Goal: Task Accomplishment & Management: Use online tool/utility

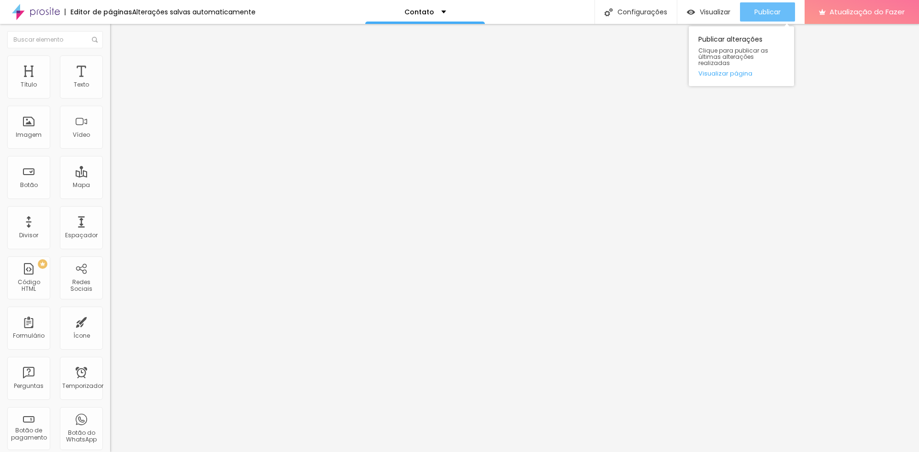
click at [752, 7] on button "Publicar" at bounding box center [767, 11] width 55 height 19
drag, startPoint x: 81, startPoint y: 12, endPoint x: 35, endPoint y: 11, distance: 46.0
click at [81, 12] on font "Editor de páginas" at bounding box center [101, 12] width 62 height 10
click at [52, 12] on img at bounding box center [36, 12] width 48 height 24
click at [761, 6] on div "Publicar" at bounding box center [767, 11] width 26 height 19
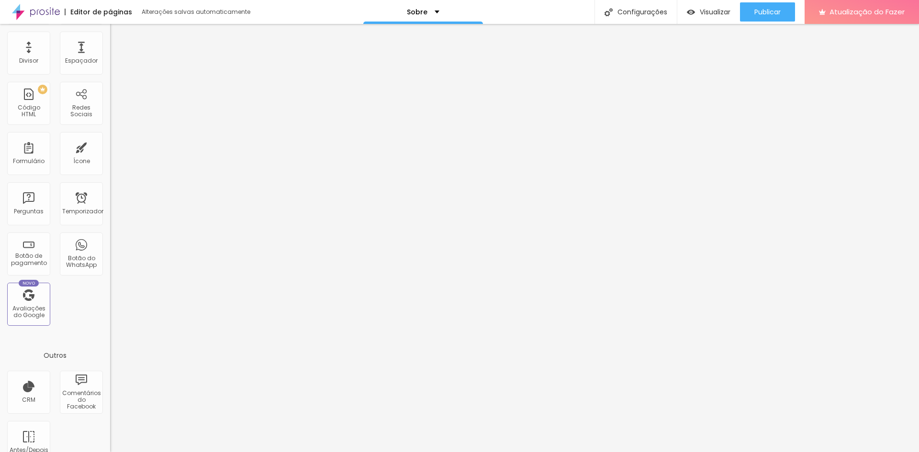
scroll to position [191, 0]
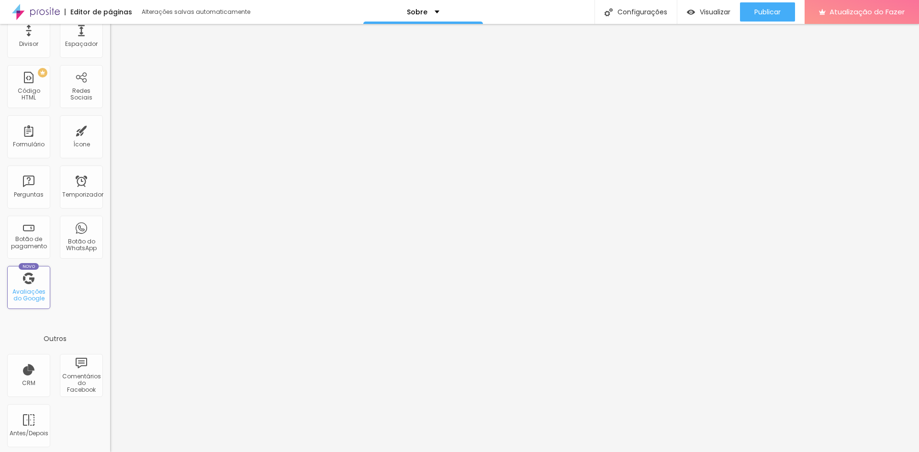
click at [35, 289] on font "Avaliações do Google" at bounding box center [28, 295] width 33 height 15
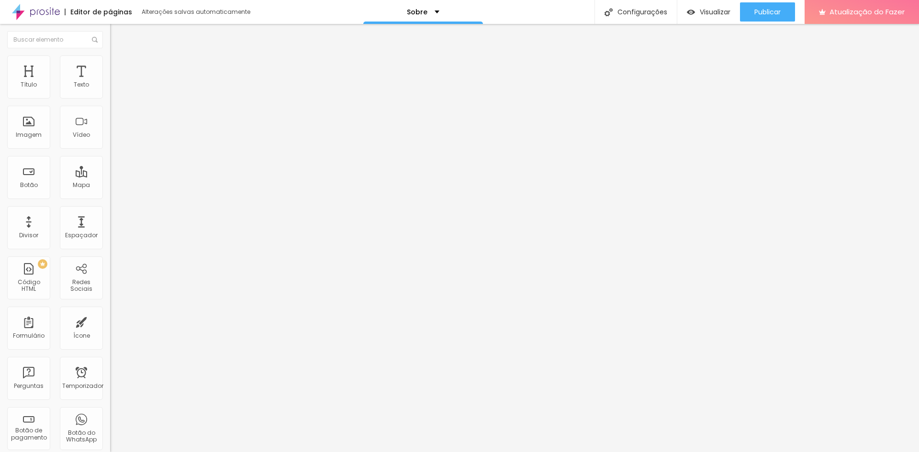
click at [21, 14] on img at bounding box center [36, 12] width 48 height 24
